Goal: Find contact information: Find contact information

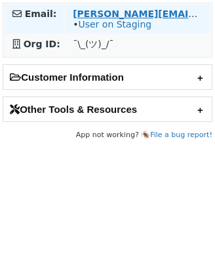
click at [178, 13] on strong "[PERSON_NAME][EMAIL_ADDRESS][DOMAIN_NAME]" at bounding box center [205, 14] width 264 height 10
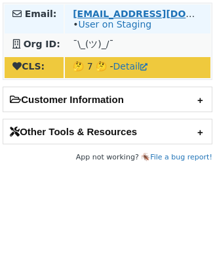
click at [87, 13] on strong "[EMAIL_ADDRESS][DOMAIN_NAME]" at bounding box center [162, 14] width 179 height 10
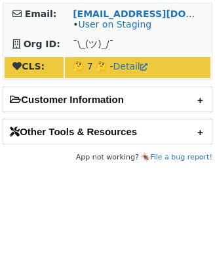
click at [71, 136] on h2 "Other Tools & Resources" at bounding box center [107, 131] width 209 height 24
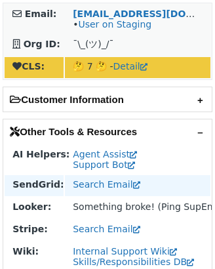
click at [83, 191] on td "Search Email" at bounding box center [138, 185] width 146 height 21
click at [84, 190] on link "Search Email" at bounding box center [106, 184] width 67 height 10
click at [96, 188] on link "Search Email" at bounding box center [106, 184] width 67 height 10
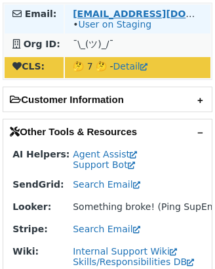
click at [133, 12] on strong "asnipe@scienceinteractive.com" at bounding box center [162, 14] width 179 height 10
click at [149, 14] on strong "asnipe@scienceinteractive.com" at bounding box center [162, 14] width 179 height 10
click at [142, 14] on strong "[EMAIL_ADDRESS][DOMAIN_NAME]" at bounding box center [162, 14] width 179 height 10
